Goal: Information Seeking & Learning: Learn about a topic

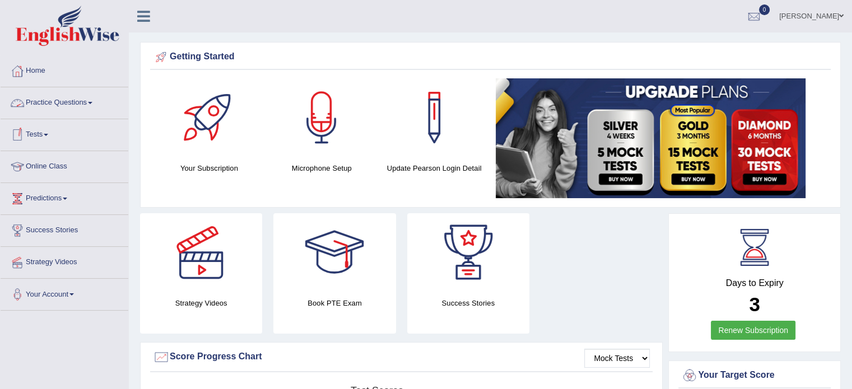
click at [93, 105] on link "Practice Questions" at bounding box center [65, 101] width 128 height 28
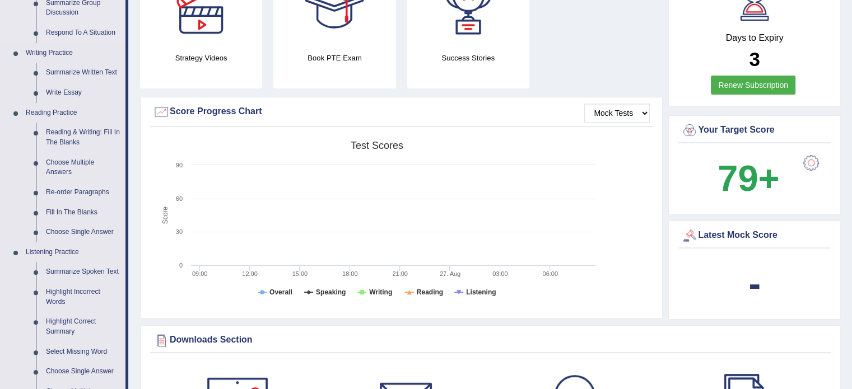
scroll to position [280, 0]
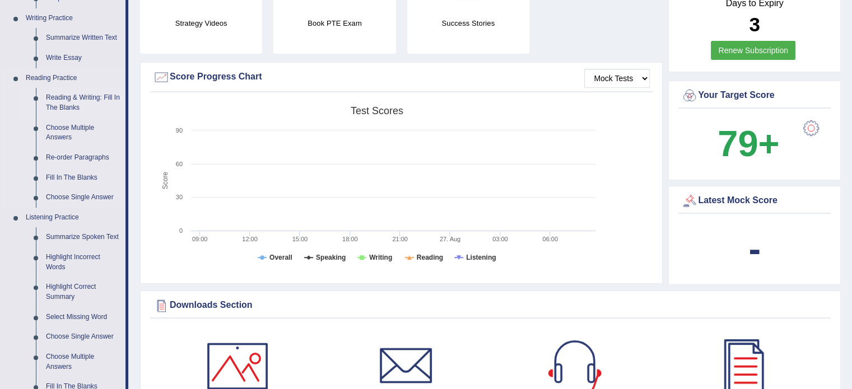
click at [72, 103] on link "Reading & Writing: Fill In The Blanks" at bounding box center [83, 103] width 85 height 30
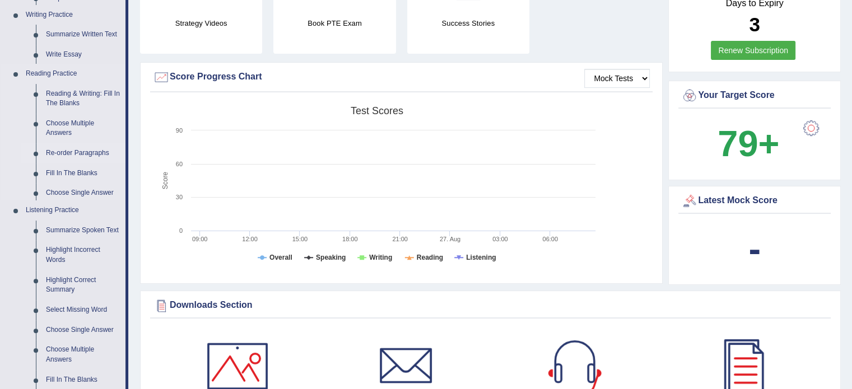
click at [72, 103] on ul "Speaking Practice Read Aloud Repeat Sentence Describe Image Re-tell Lecture Ans…" at bounding box center [63, 131] width 125 height 585
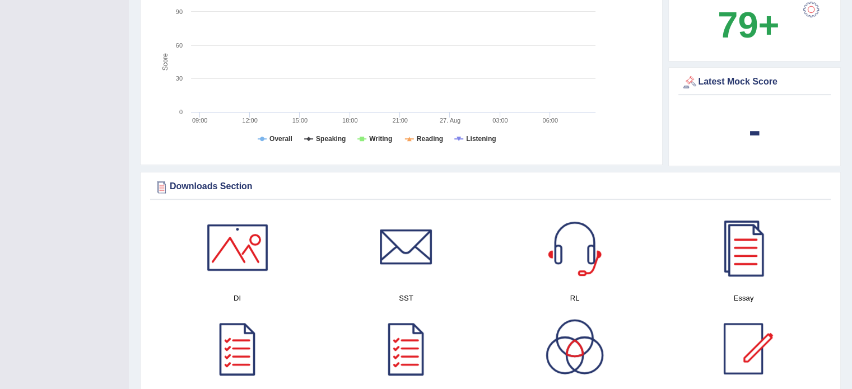
scroll to position [462, 0]
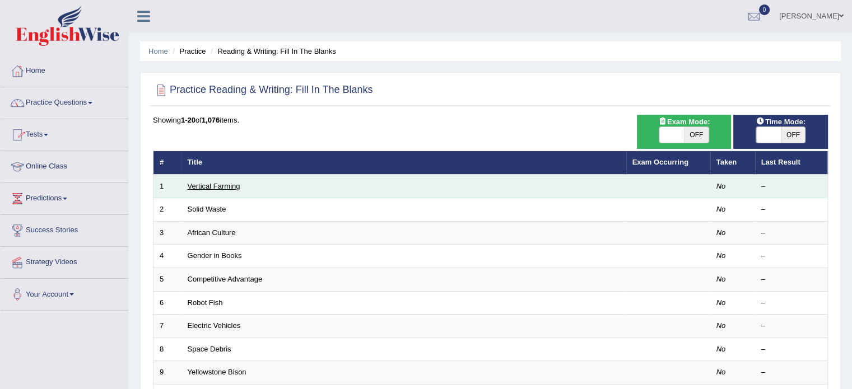
click at [220, 182] on link "Vertical Farming" at bounding box center [214, 186] width 53 height 8
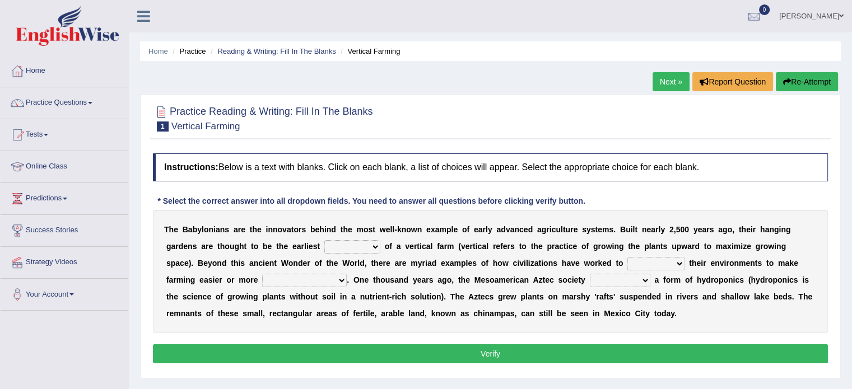
click at [345, 241] on select "prototype failure discredit protocol" at bounding box center [352, 246] width 56 height 13
select select "prototype"
click at [324, 240] on select "prototype failure discredit protocol" at bounding box center [352, 246] width 56 height 13
click at [648, 266] on select "manipulate escape respect disarrange" at bounding box center [655, 263] width 57 height 13
select select "manipulate"
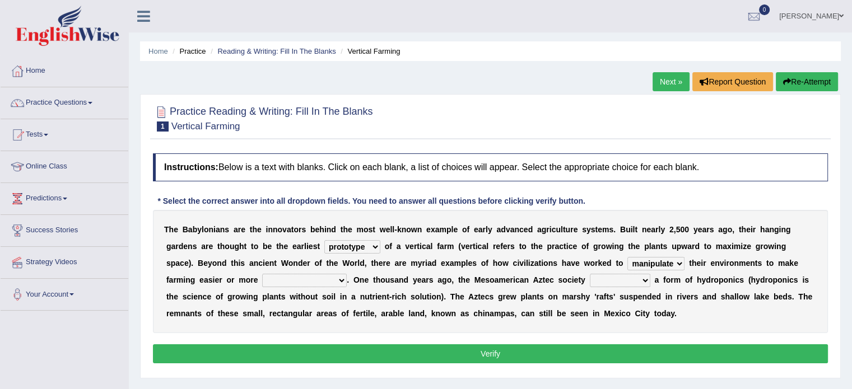
click at [627, 257] on select "manipulate escape respect disarrange" at bounding box center [655, 263] width 57 height 13
click at [288, 277] on select "productive constructive connective counterproductive" at bounding box center [304, 280] width 85 height 13
select select "productive"
click at [262, 274] on select "productive constructive connective counterproductive" at bounding box center [304, 280] width 85 height 13
click at [622, 282] on select "domineered volunteered pioneered engineered" at bounding box center [620, 280] width 60 height 13
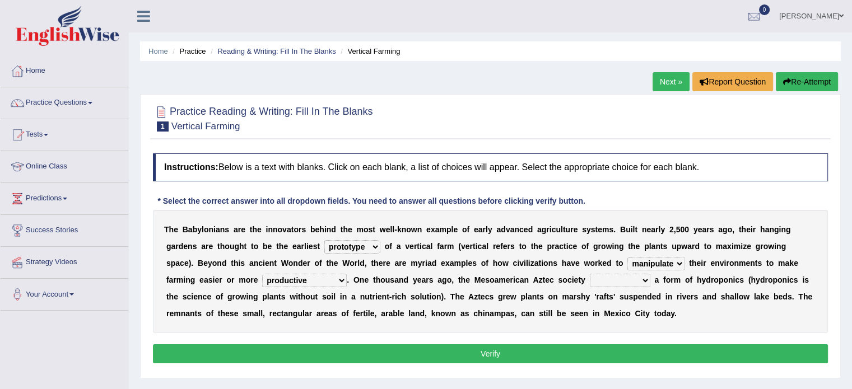
select select "pioneered"
click at [590, 274] on select "domineered volunteered pioneered engineered" at bounding box center [620, 280] width 60 height 13
click at [509, 348] on button "Verify" at bounding box center [490, 354] width 675 height 19
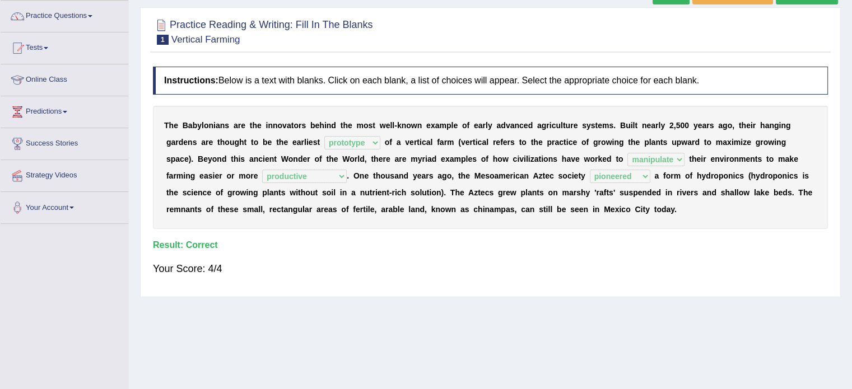
scroll to position [112, 0]
